Goal: Information Seeking & Learning: Check status

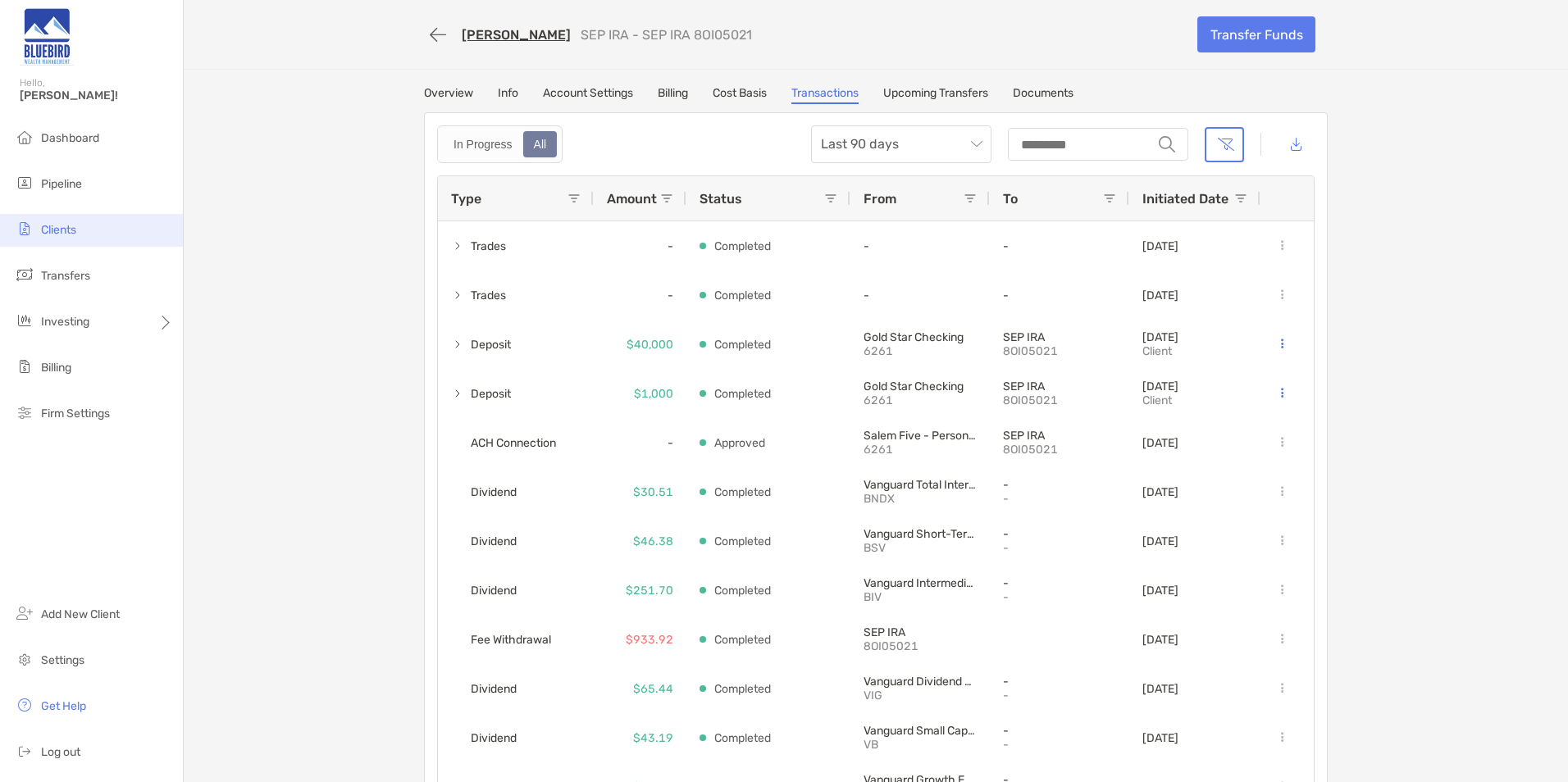
click at [70, 233] on span "Clients" at bounding box center [59, 230] width 35 height 14
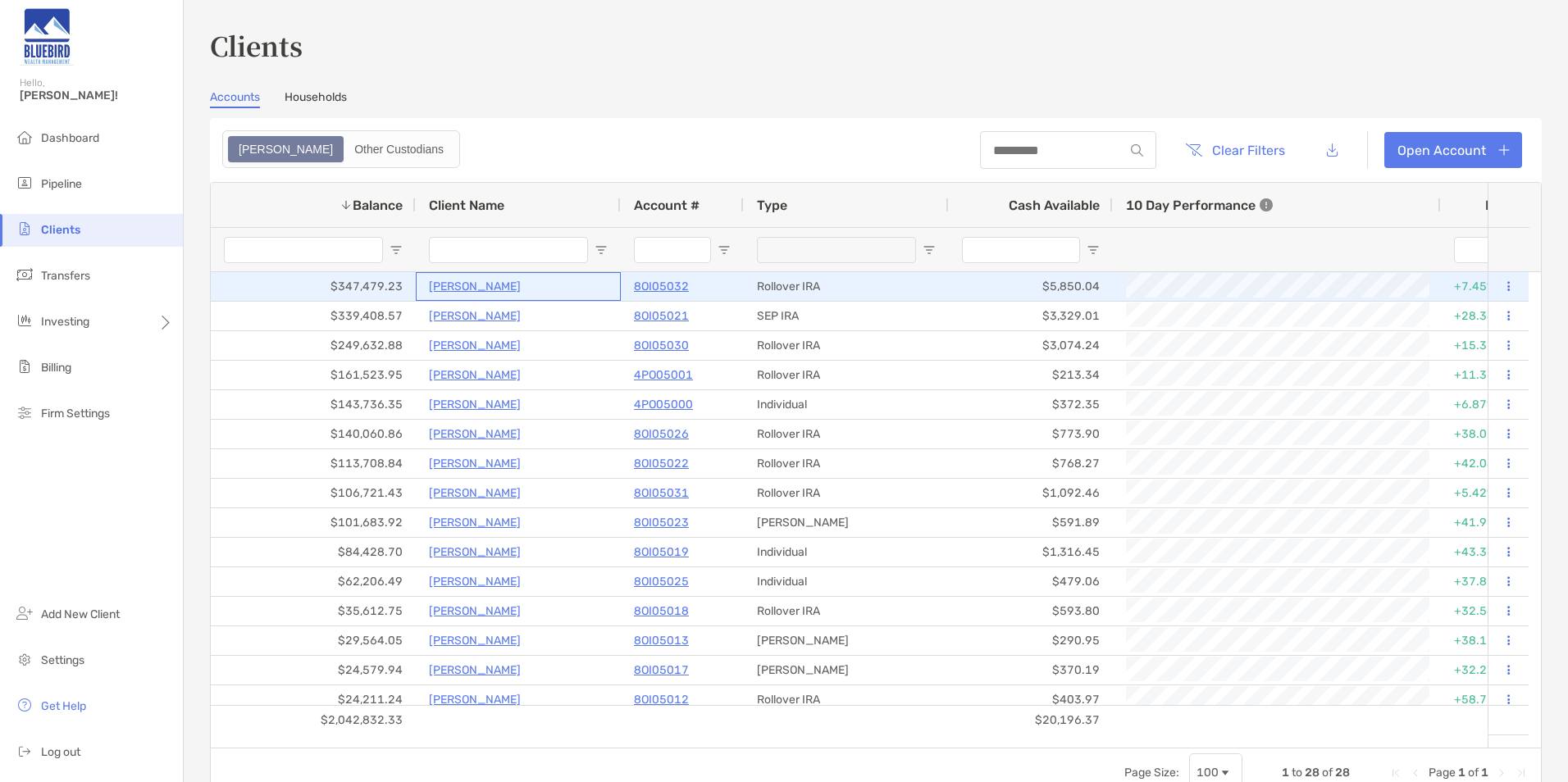
click at [451, 287] on p "[PERSON_NAME]" at bounding box center [474, 286] width 91 height 20
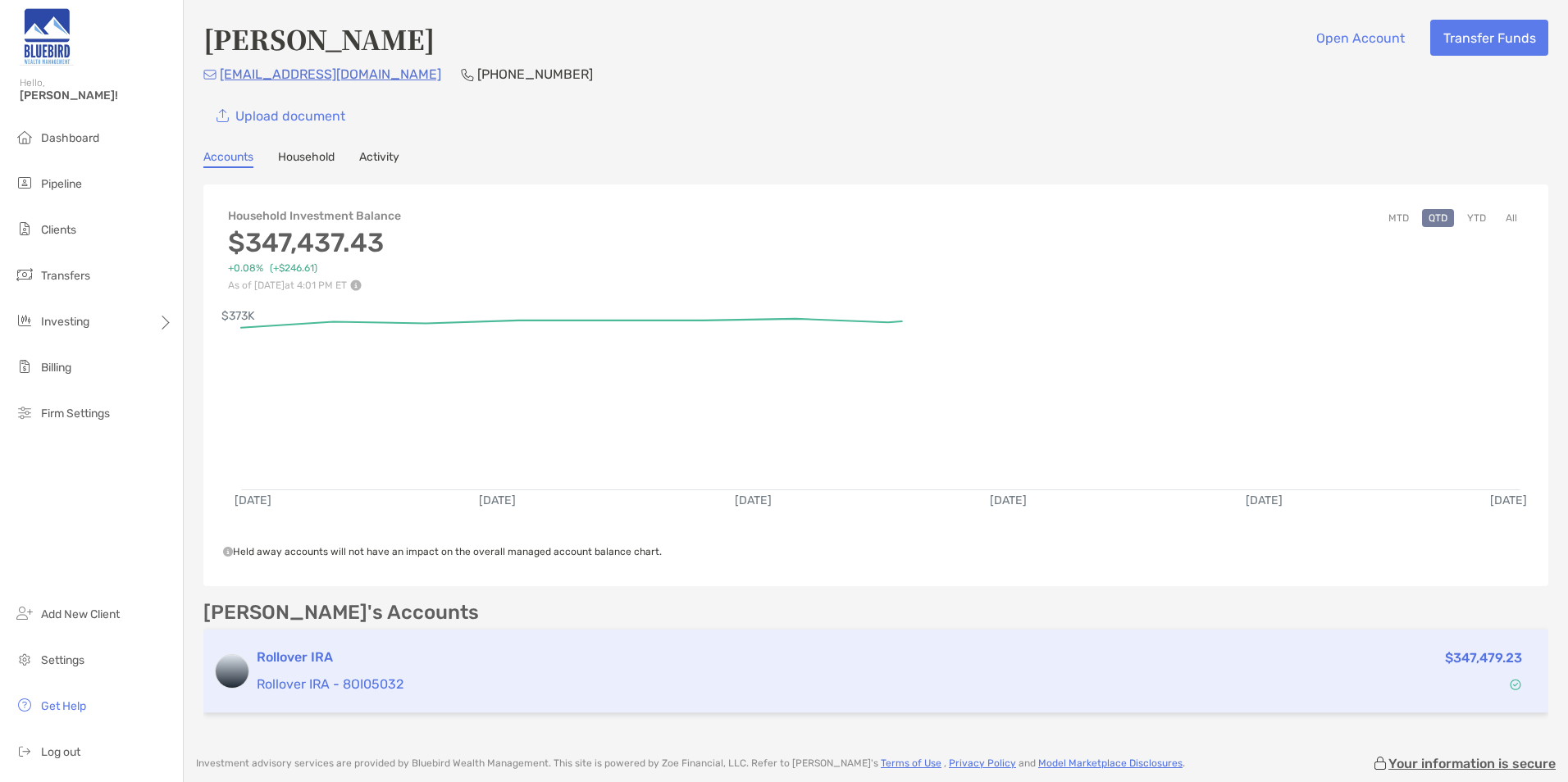
click at [416, 688] on p "Rollover IRA - 8OI05032" at bounding box center [735, 684] width 957 height 20
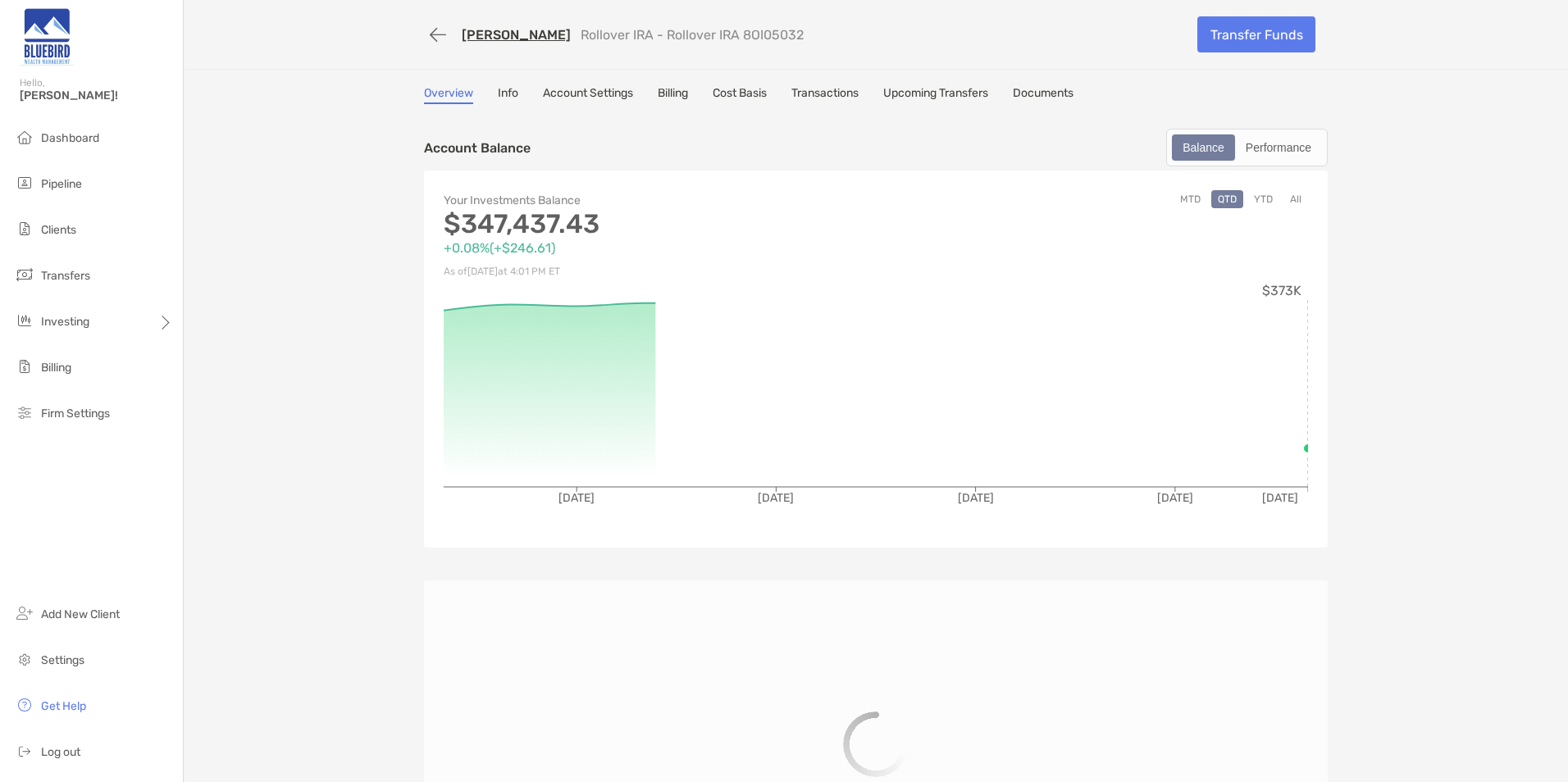
click at [824, 88] on link "Transactions" at bounding box center [825, 95] width 67 height 18
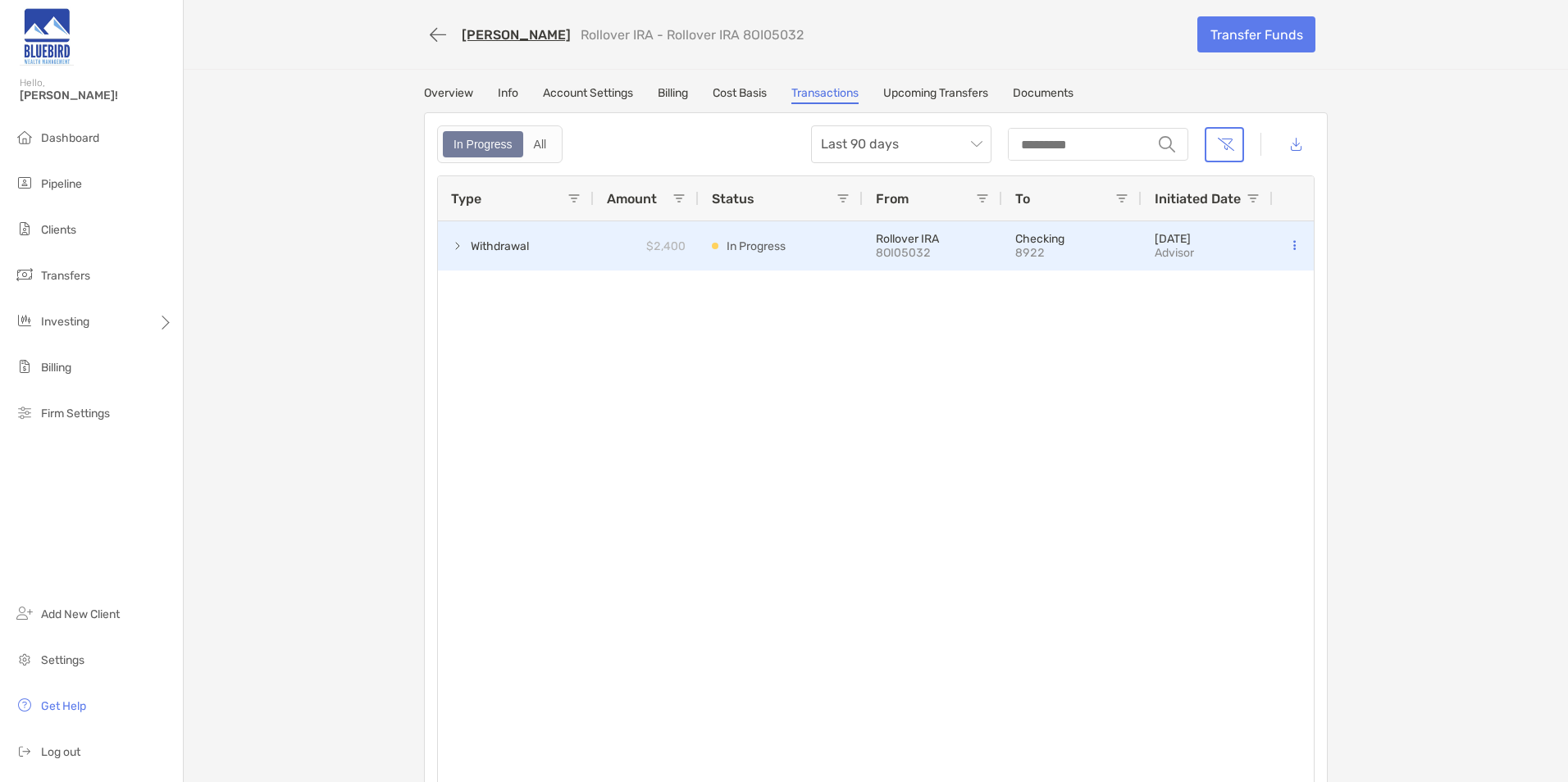
click at [454, 247] on span at bounding box center [457, 246] width 13 height 13
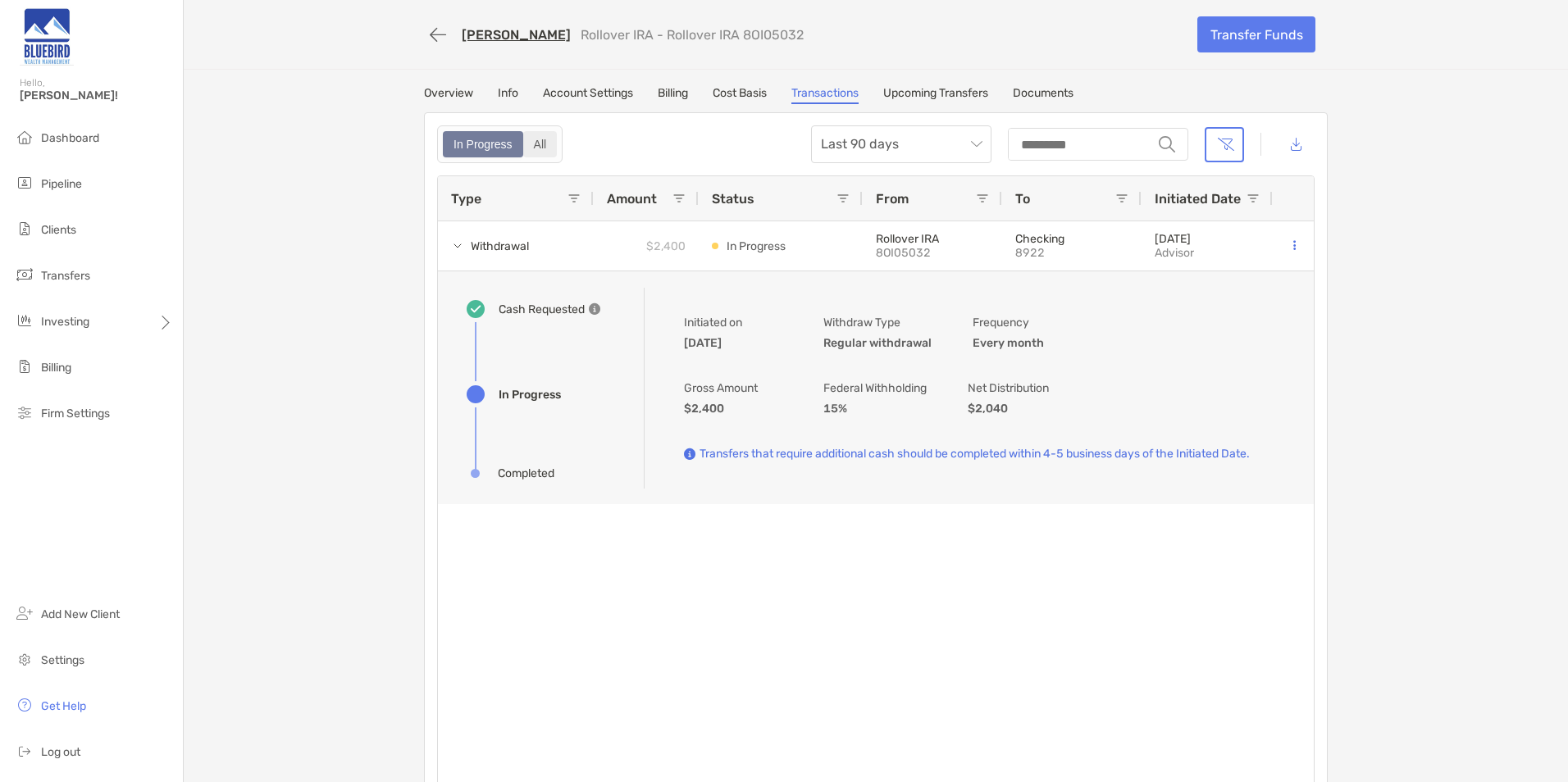
click at [525, 148] on div "All" at bounding box center [540, 143] width 31 height 23
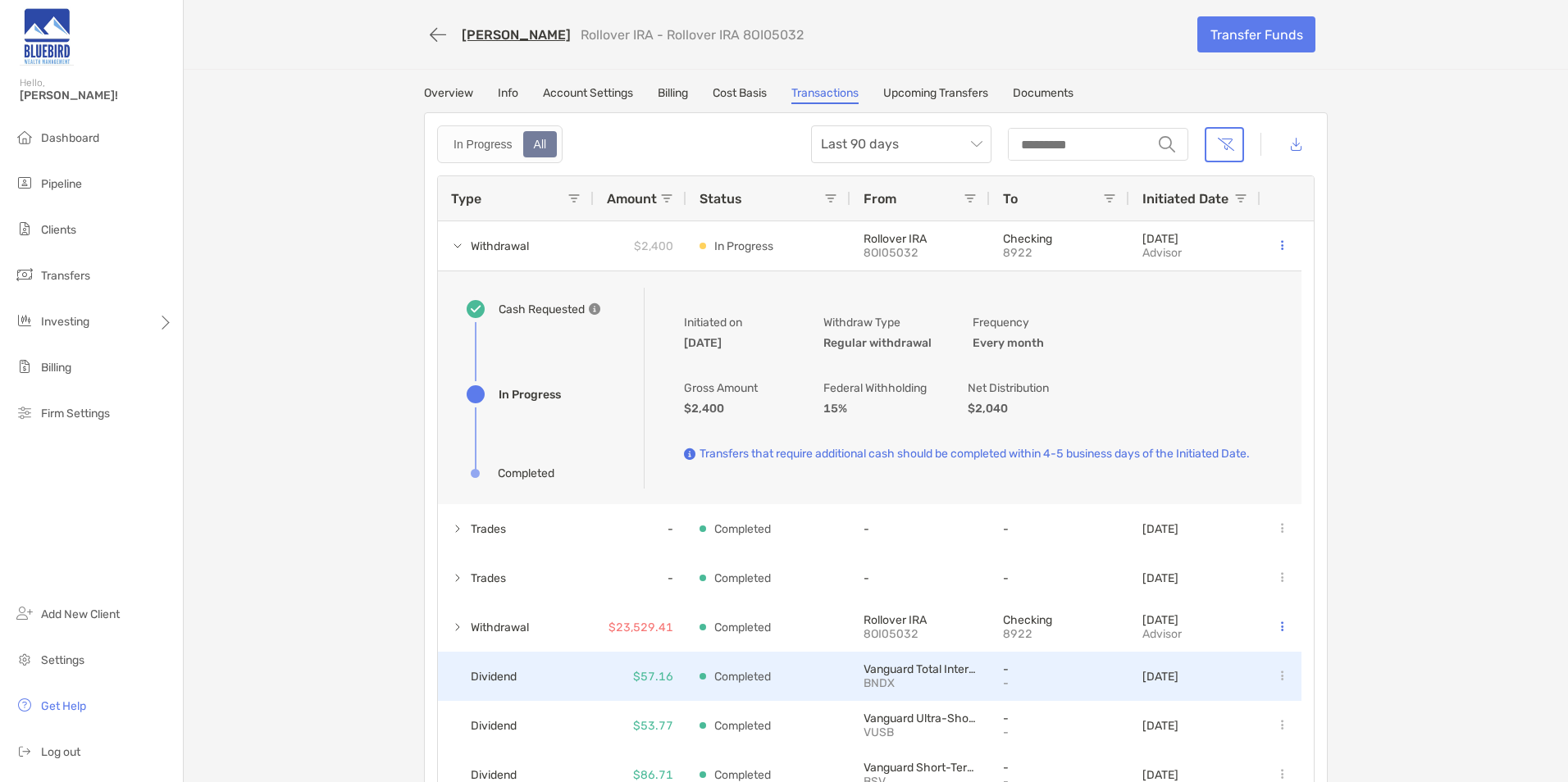
scroll to position [82, 0]
